Goal: Information Seeking & Learning: Learn about a topic

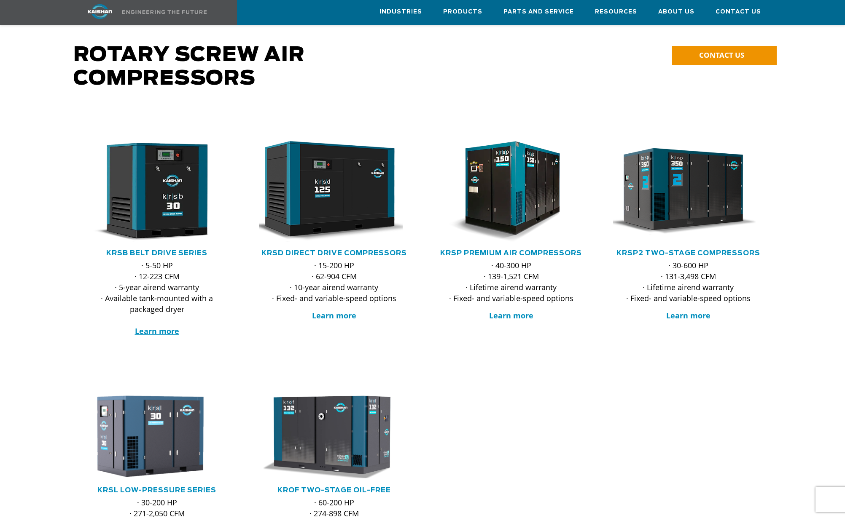
scroll to position [42, 0]
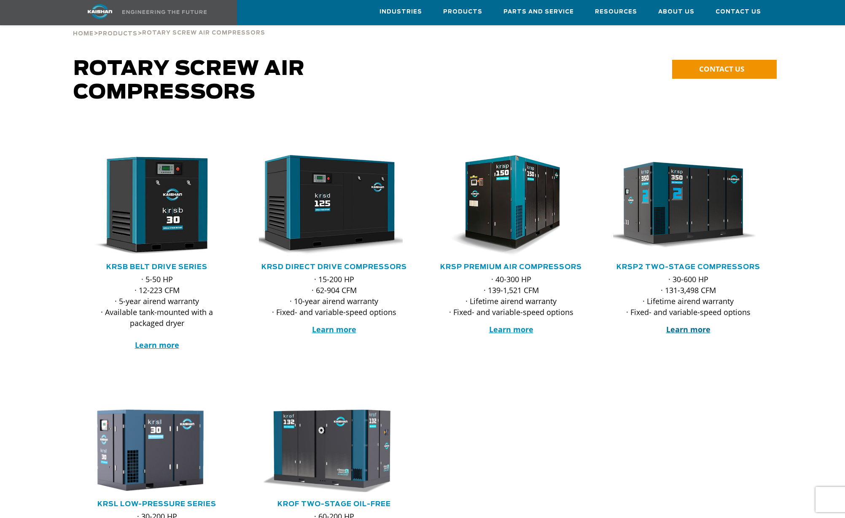
click at [684, 325] on strong "Learn more" at bounding box center [688, 330] width 44 height 10
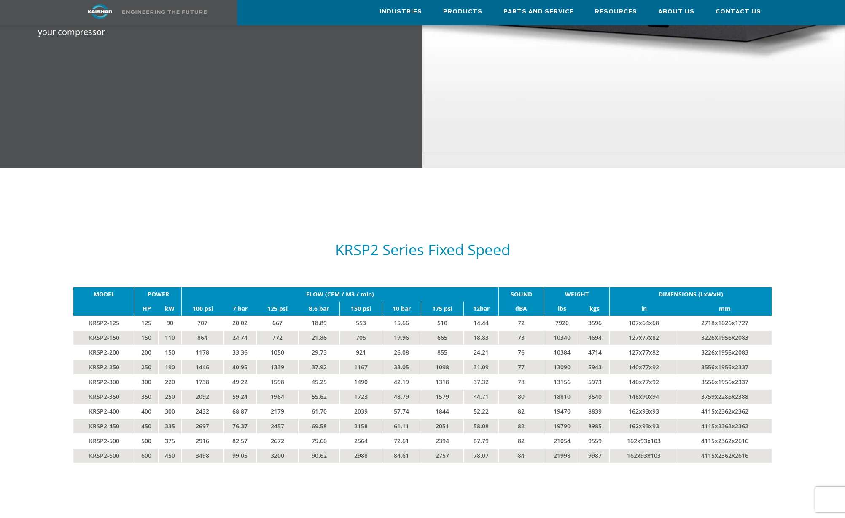
scroll to position [1349, 0]
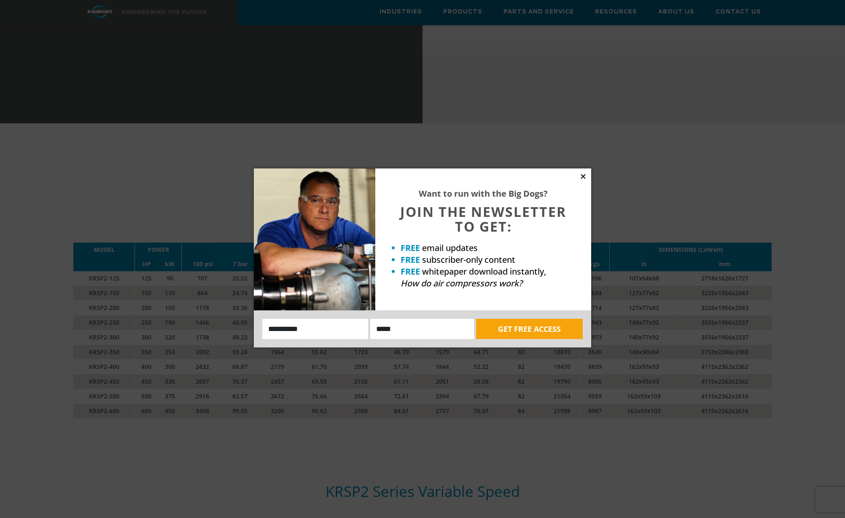
click at [585, 178] on icon at bounding box center [583, 177] width 8 height 8
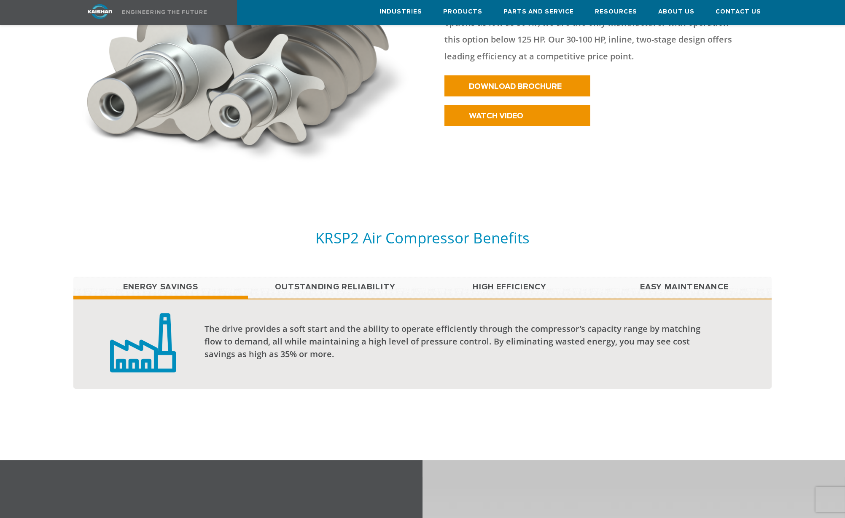
scroll to position [506, 0]
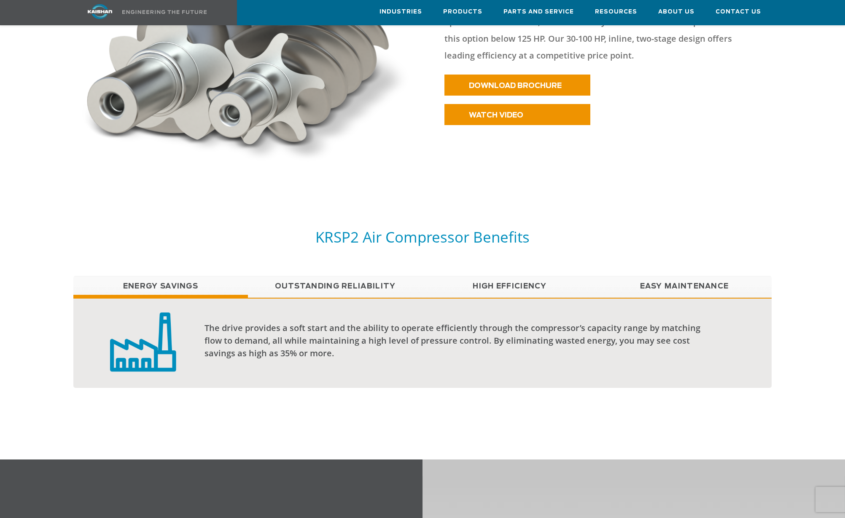
click at [513, 276] on link "High Efficiency" at bounding box center [509, 286] width 175 height 21
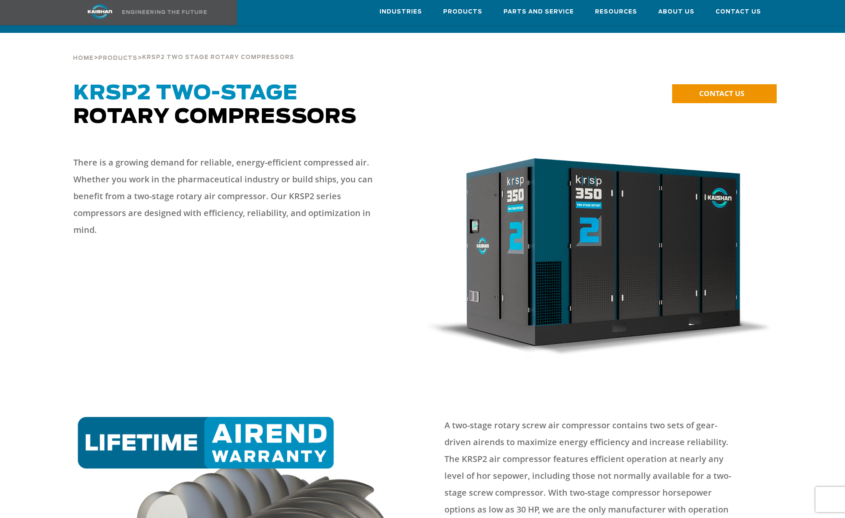
scroll to position [0, 0]
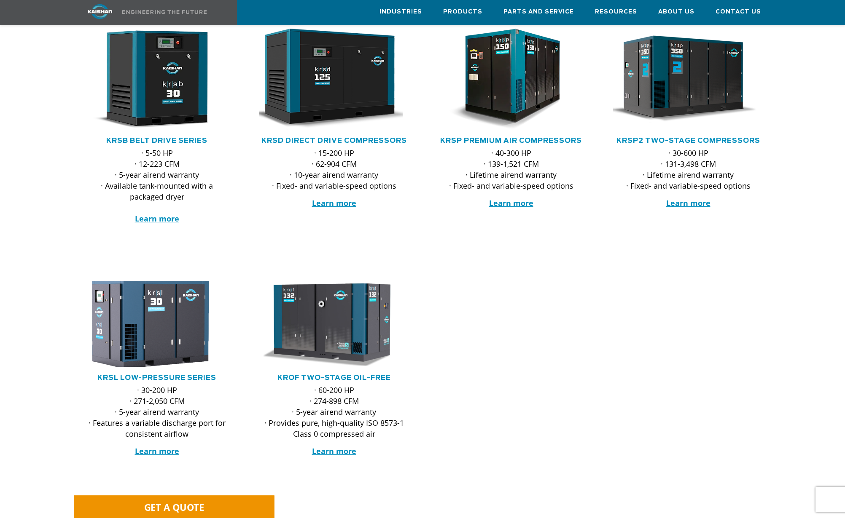
scroll to position [84, 0]
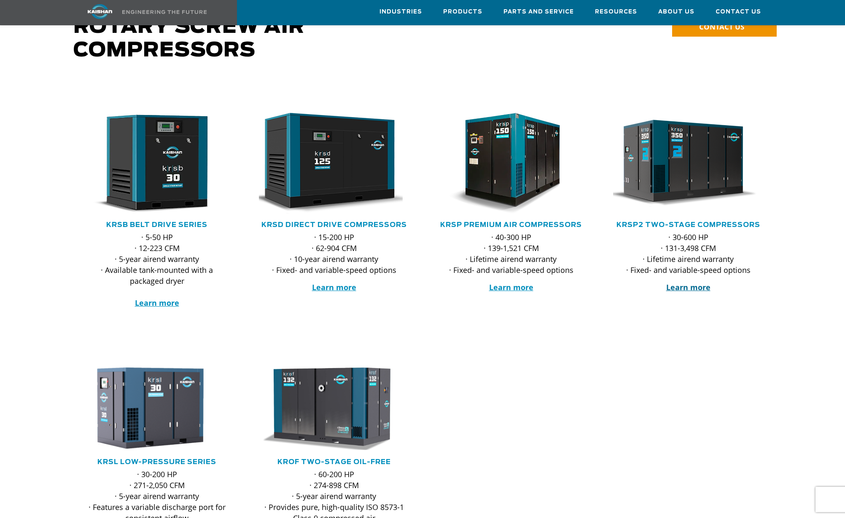
click at [685, 282] on strong "Learn more" at bounding box center [688, 287] width 44 height 10
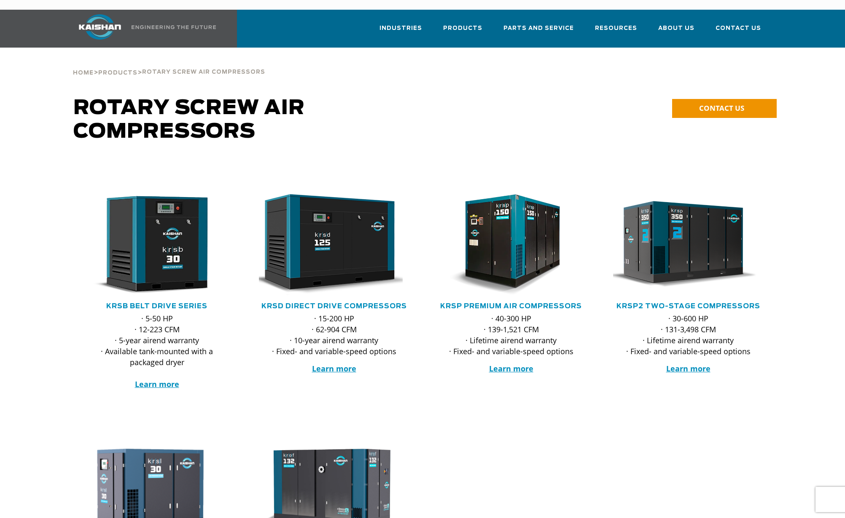
scroll to position [0, 0]
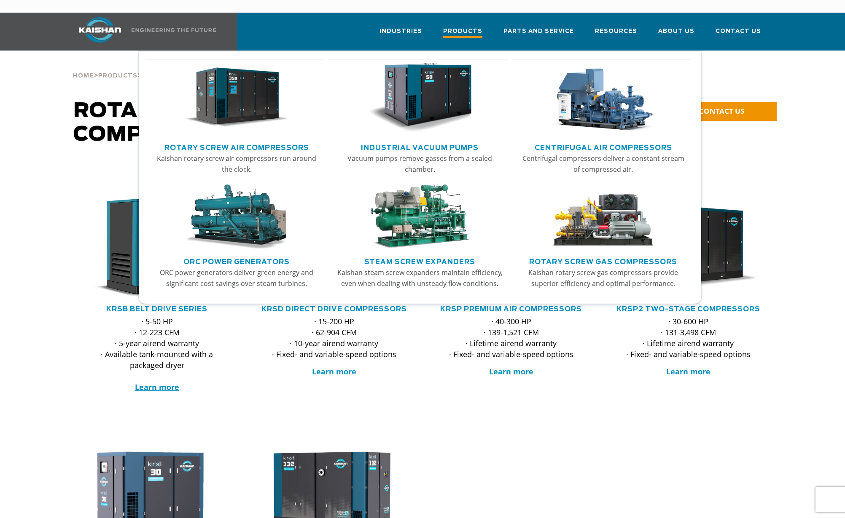
click at [474, 27] on span "Products" at bounding box center [462, 32] width 39 height 11
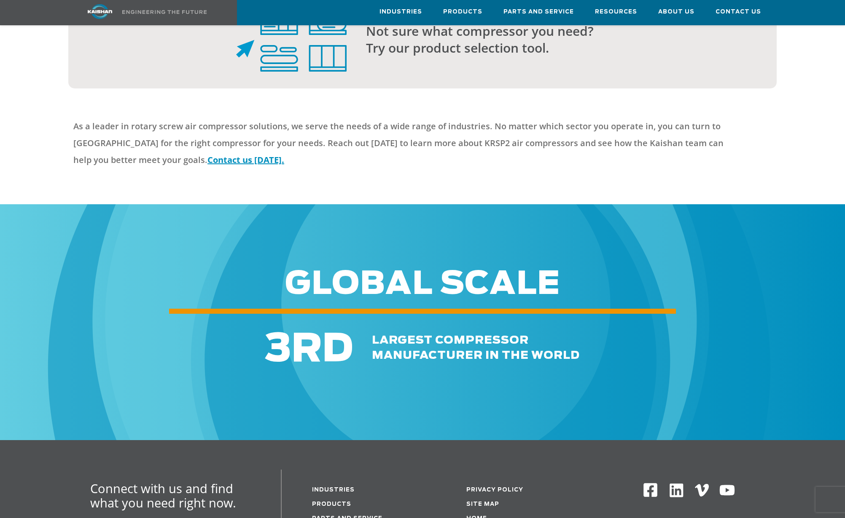
scroll to position [2445, 0]
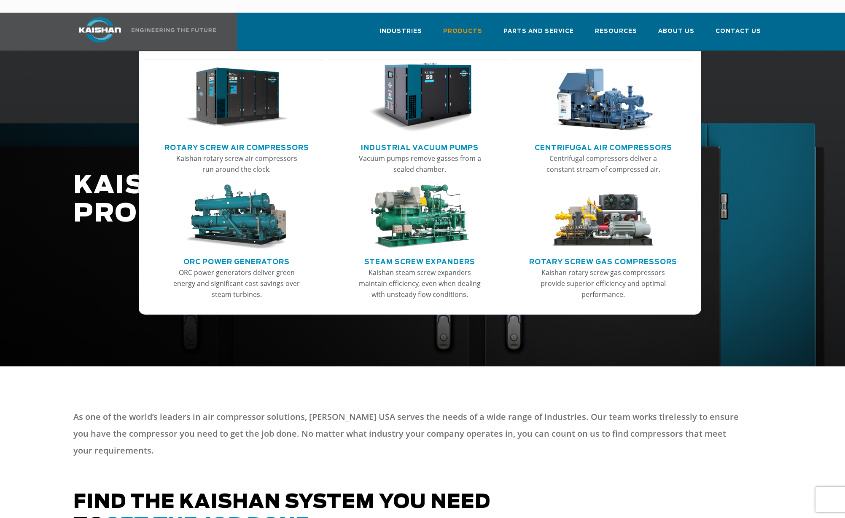
click at [607, 255] on link "Rotary Screw Gas Compressors" at bounding box center [603, 261] width 148 height 13
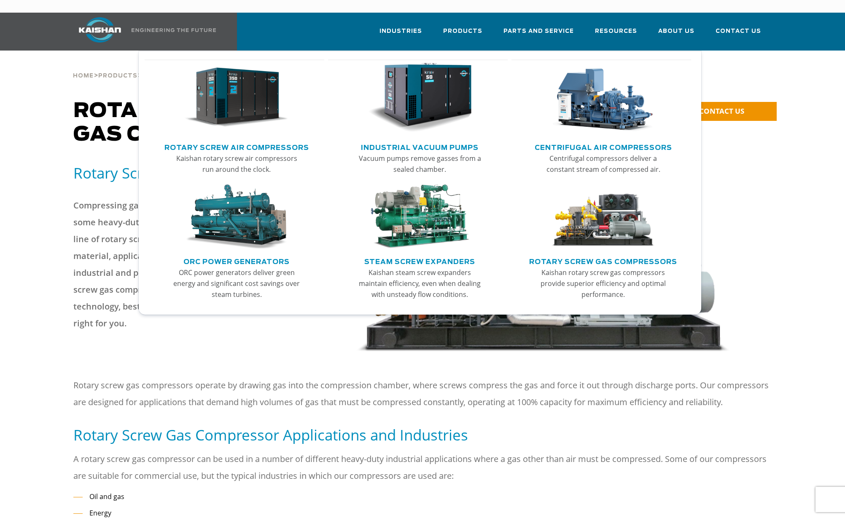
click at [607, 140] on link "Centrifugal Air Compressors" at bounding box center [602, 146] width 137 height 13
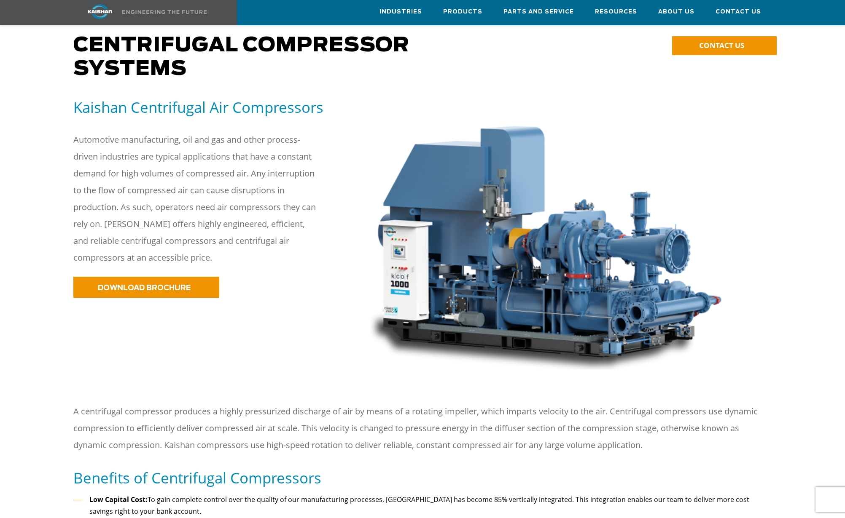
scroll to position [84, 0]
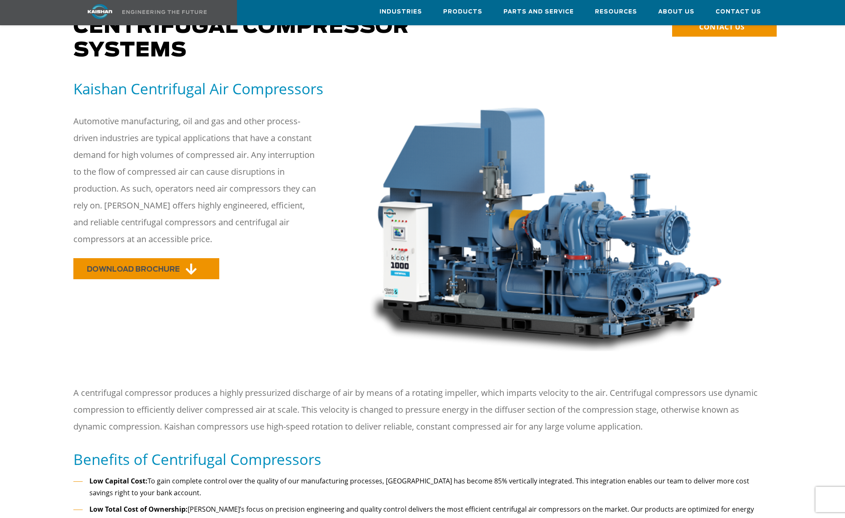
click at [173, 261] on link "DOWNLOAD BROCHURE" at bounding box center [146, 268] width 146 height 21
